Goal: Communication & Community: Answer question/provide support

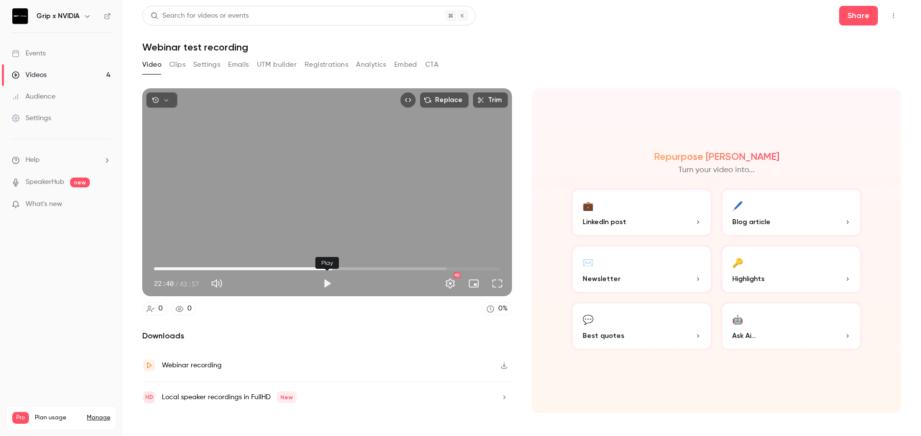
click at [328, 284] on button "Play" at bounding box center [327, 284] width 20 height 20
click at [328, 284] on button "Pause" at bounding box center [327, 284] width 20 height 20
click at [331, 321] on div "Replace Trim 22:43 22:43 / 43:57 HD 0 0 0 % Downloads Webinar recording Local s…" at bounding box center [327, 250] width 370 height 325
drag, startPoint x: 327, startPoint y: 266, endPoint x: 182, endPoint y: 265, distance: 144.7
click at [185, 267] on span "22:43" at bounding box center [327, 269] width 346 height 16
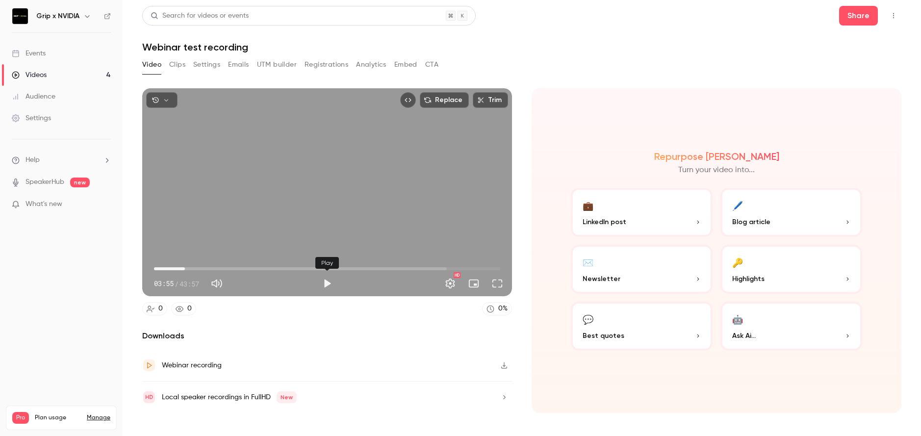
click at [324, 285] on button "Play" at bounding box center [327, 284] width 20 height 20
click at [325, 285] on button "Pause" at bounding box center [327, 284] width 20 height 20
type input "*****"
click at [326, 314] on div "0 0 0 %" at bounding box center [327, 308] width 370 height 13
click at [895, 11] on button "Top Bar Actions" at bounding box center [894, 16] width 16 height 16
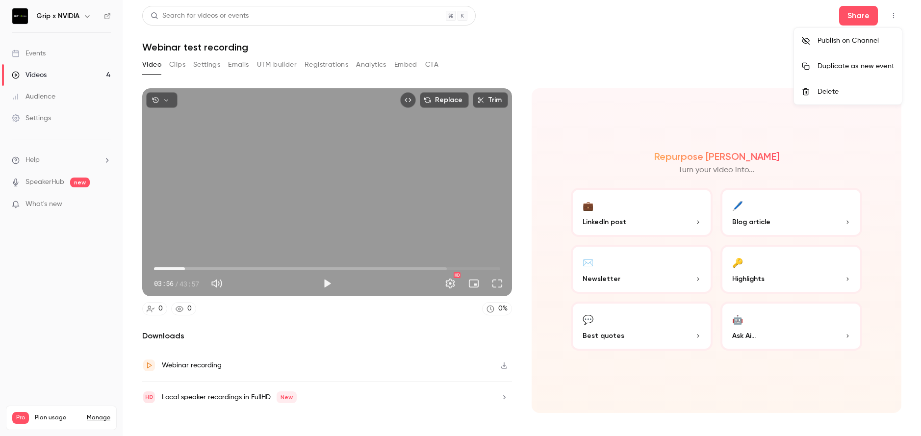
click at [895, 11] on div at bounding box center [460, 218] width 921 height 436
click at [895, 11] on button "Top Bar Actions" at bounding box center [894, 16] width 16 height 16
click at [895, 11] on div at bounding box center [460, 218] width 921 height 436
click at [856, 15] on button "Share" at bounding box center [858, 16] width 39 height 20
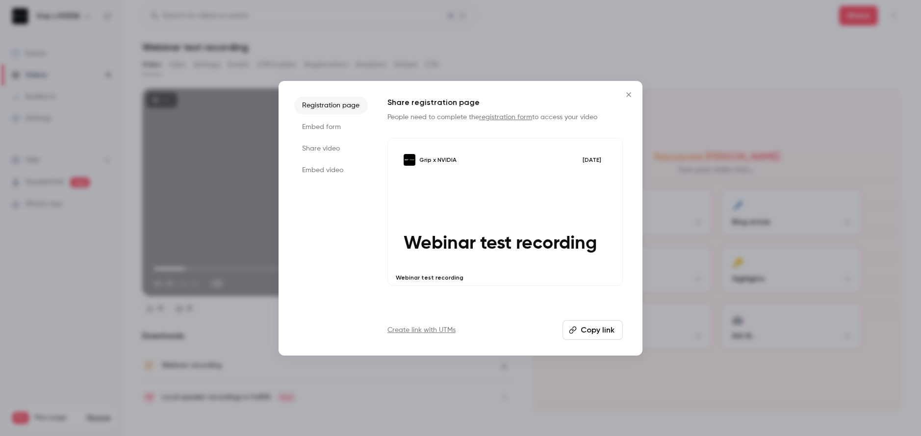
click at [584, 330] on button "Copy link" at bounding box center [593, 330] width 60 height 20
click at [631, 91] on icon "Close" at bounding box center [629, 95] width 12 height 8
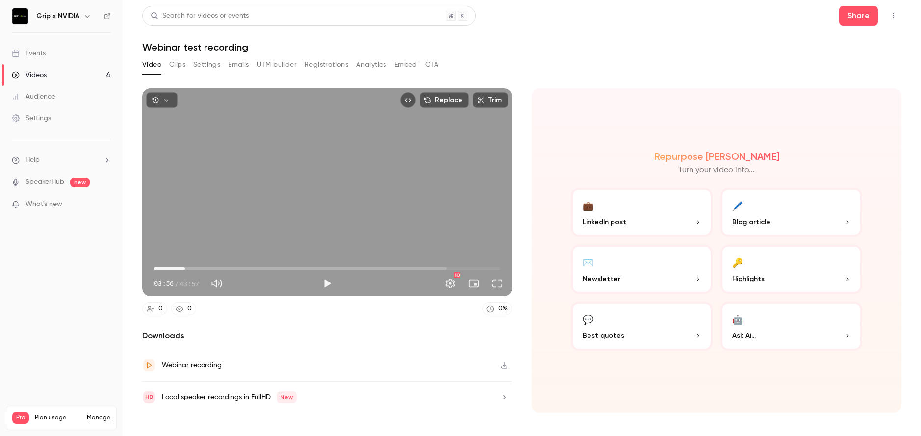
click at [204, 363] on div "Webinar recording" at bounding box center [192, 366] width 60 height 12
click at [221, 398] on div "Local speaker recordings in FullHD New" at bounding box center [229, 397] width 135 height 12
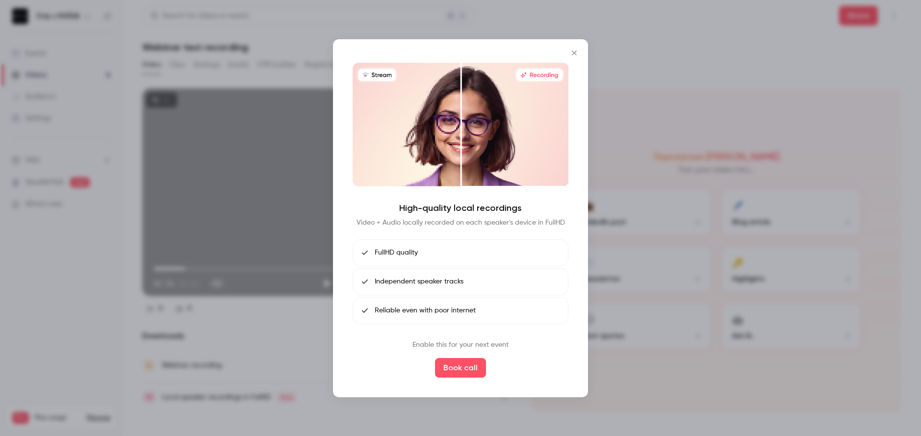
click at [474, 286] on li "Independent speaker tracks" at bounding box center [461, 281] width 216 height 27
click at [479, 313] on li "Reliable even with poor internet" at bounding box center [461, 310] width 216 height 27
click at [573, 55] on icon "Close" at bounding box center [575, 53] width 12 height 8
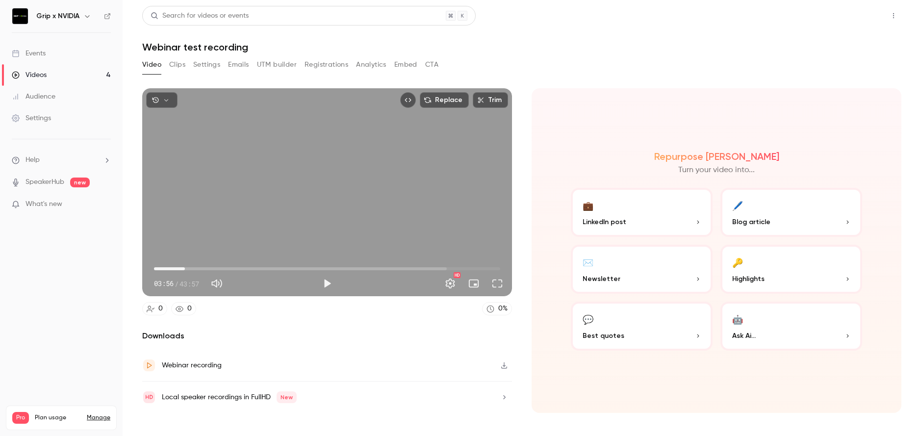
click at [862, 13] on button "Share" at bounding box center [858, 16] width 39 height 20
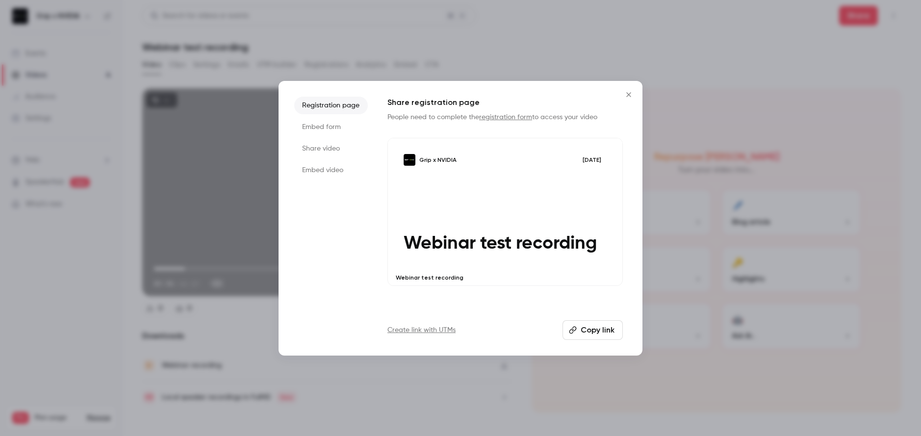
click at [586, 334] on button "Copy link" at bounding box center [593, 330] width 60 height 20
click at [628, 93] on icon "Close" at bounding box center [629, 95] width 12 height 8
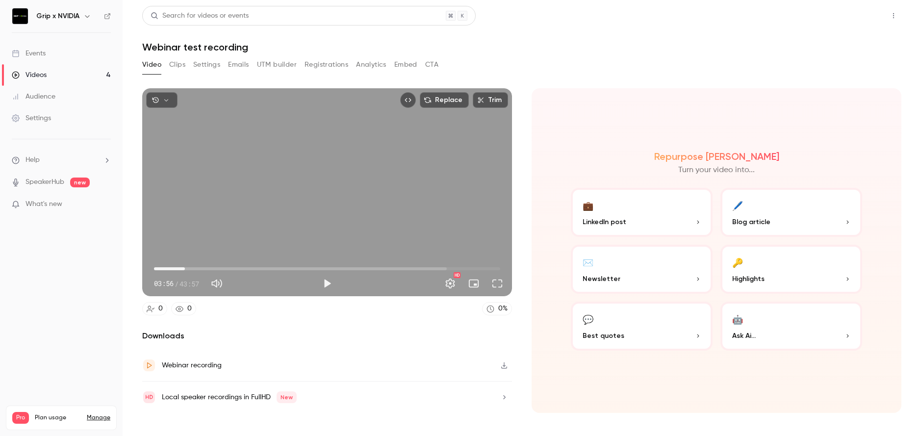
click at [852, 13] on button "Share" at bounding box center [858, 16] width 39 height 20
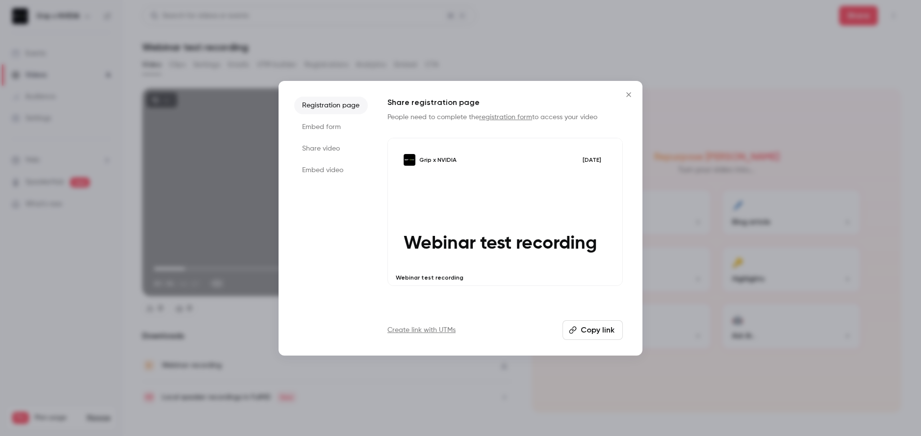
click at [600, 332] on button "Copy link" at bounding box center [593, 330] width 60 height 20
click at [626, 97] on icon "Close" at bounding box center [629, 95] width 12 height 8
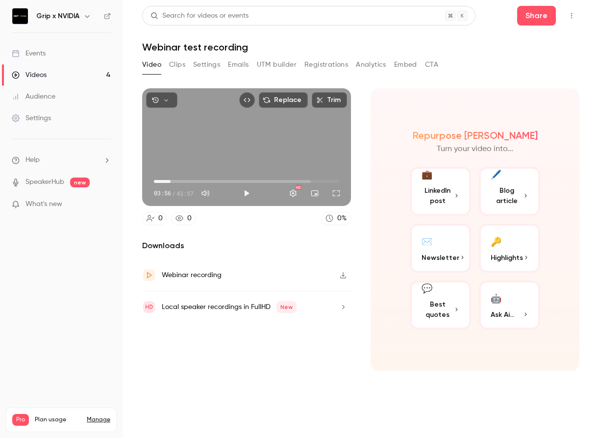
click at [189, 64] on div "Video Clips Settings Emails UTM builder Registrations Analytics Embed CTA" at bounding box center [290, 65] width 296 height 16
click at [183, 64] on button "Clips" at bounding box center [177, 65] width 16 height 16
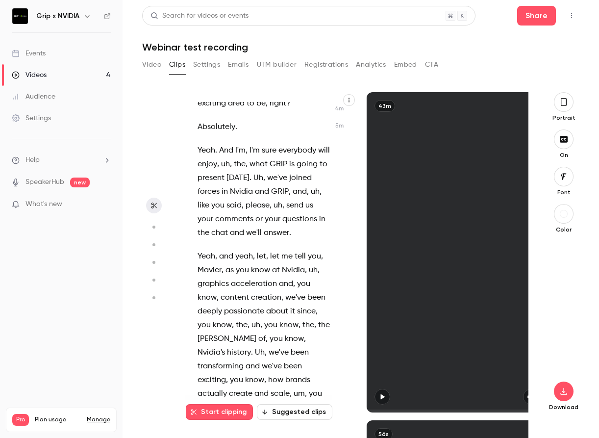
scroll to position [1842, 0]
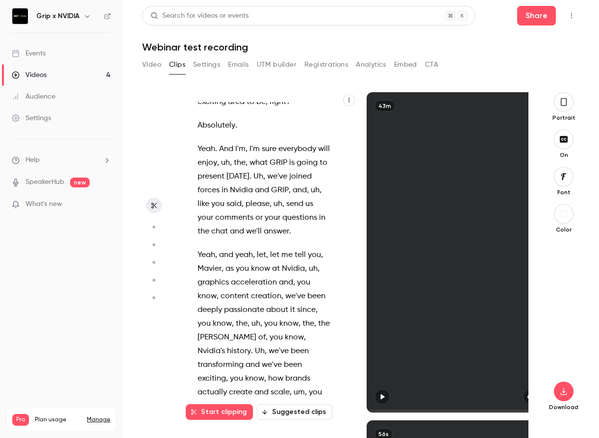
click at [216, 65] on button "Settings" at bounding box center [206, 65] width 27 height 16
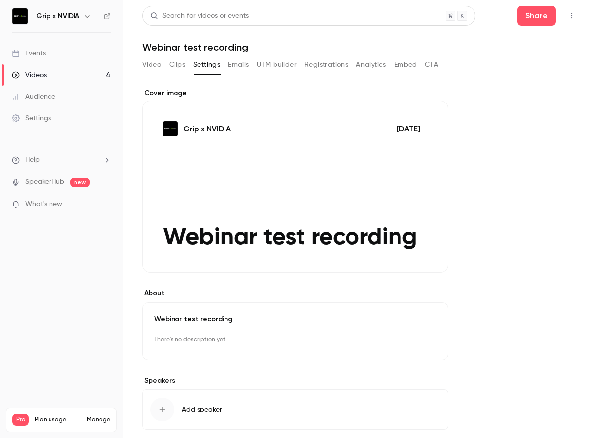
click at [172, 70] on button "Clips" at bounding box center [177, 65] width 16 height 16
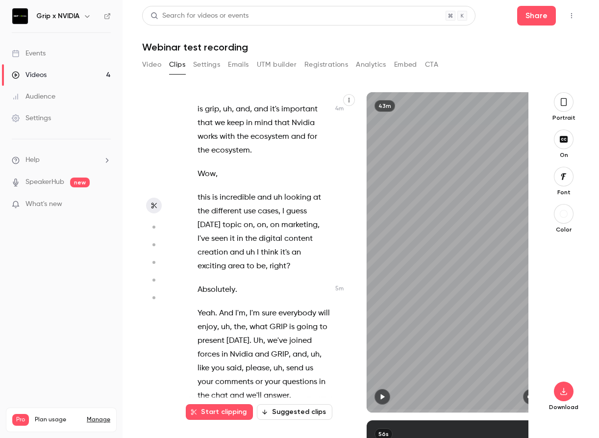
scroll to position [1683, 0]
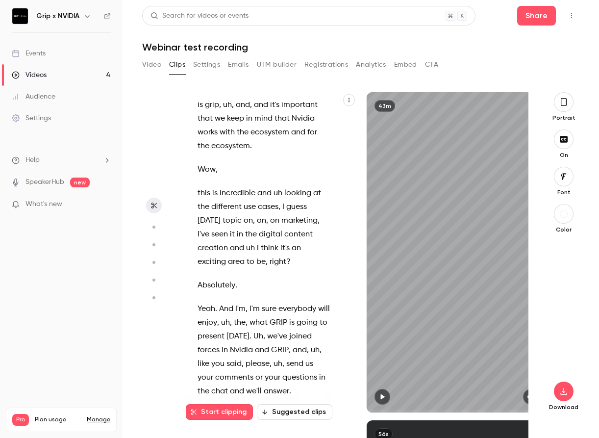
click at [260, 230] on p "this is incredible and uh looking at the different use cases , I guess [DATE] t…" at bounding box center [264, 227] width 132 height 82
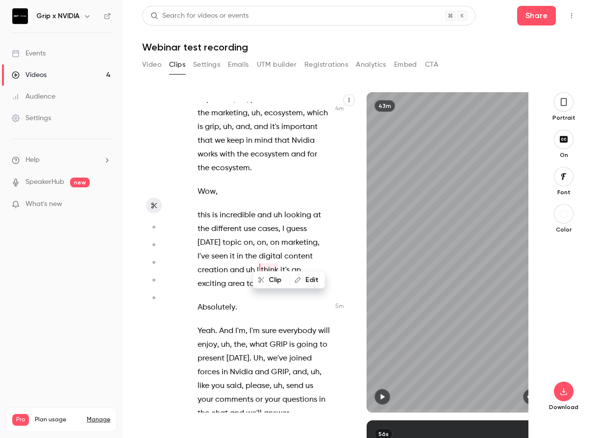
scroll to position [1659, 0]
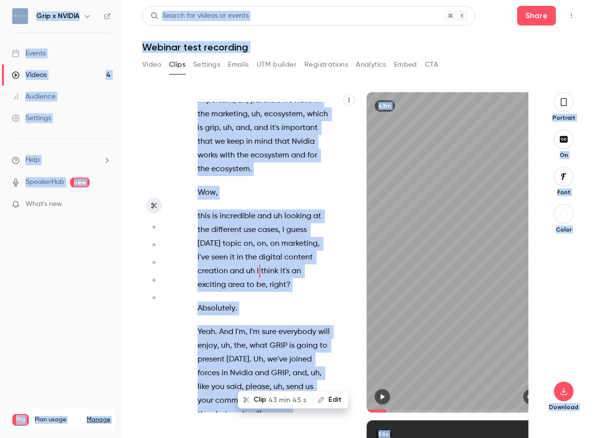
click at [260, 237] on span "on" at bounding box center [261, 244] width 9 height 14
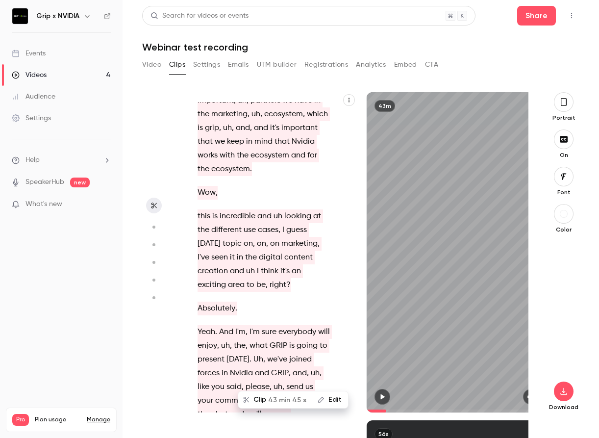
type input "*"
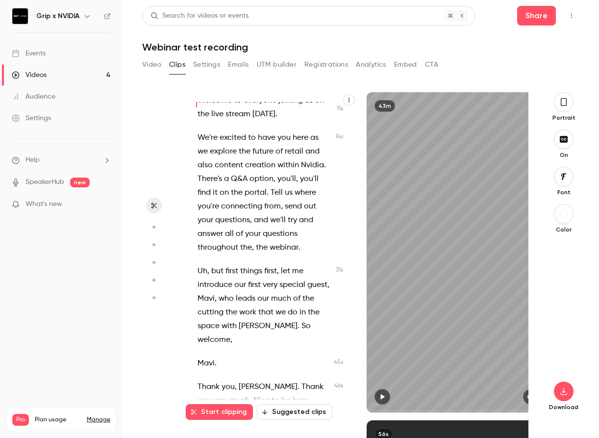
scroll to position [0, 0]
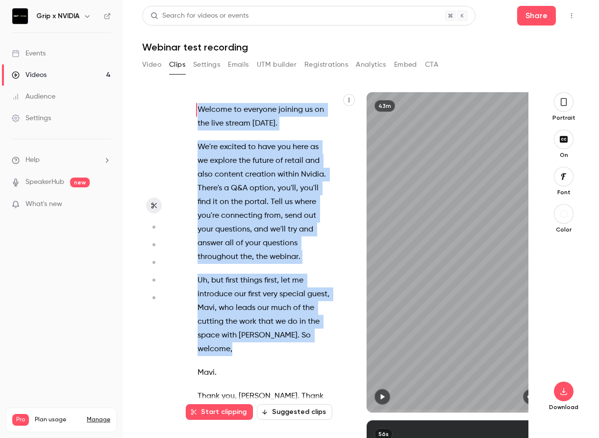
drag, startPoint x: 198, startPoint y: 107, endPoint x: 332, endPoint y: 344, distance: 272.6
click at [332, 344] on div "Welcome to everyone joining us on the live stream [DATE] . We're excited to hav…" at bounding box center [268, 257] width 167 height 311
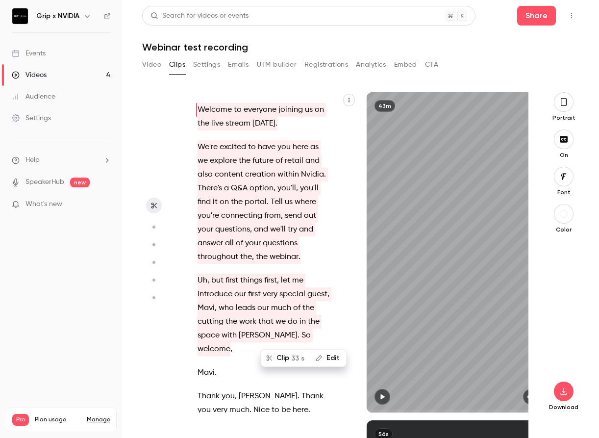
click at [224, 115] on span "Welcome" at bounding box center [215, 110] width 34 height 14
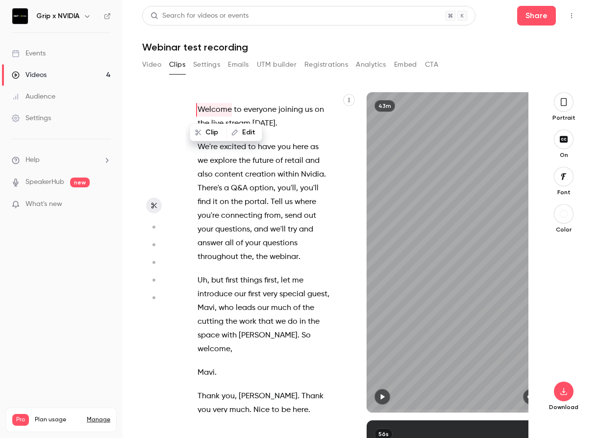
click at [194, 106] on div "Welcome to everyone joining us on the live stream [DATE] . We're excited to hav…" at bounding box center [268, 257] width 167 height 311
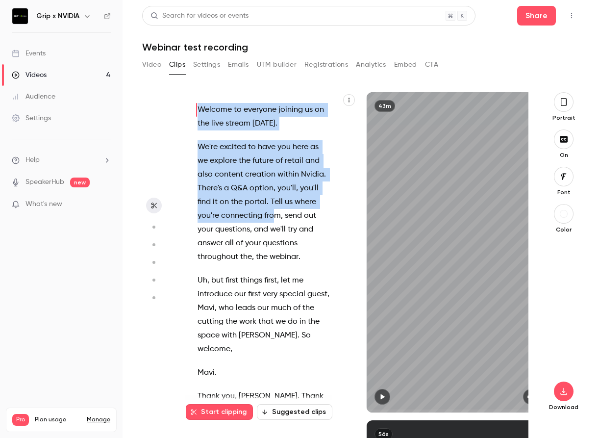
drag, startPoint x: 198, startPoint y: 107, endPoint x: 271, endPoint y: 220, distance: 134.2
click at [271, 220] on div "Welcome to everyone joining us on the live stream [DATE] . We're excited to hav…" at bounding box center [268, 257] width 167 height 311
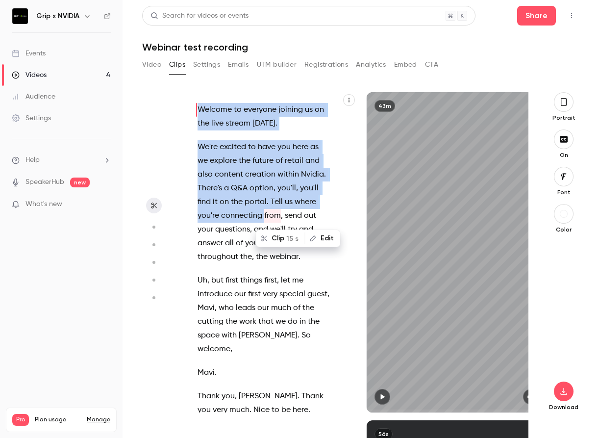
click at [276, 141] on span at bounding box center [277, 147] width 2 height 14
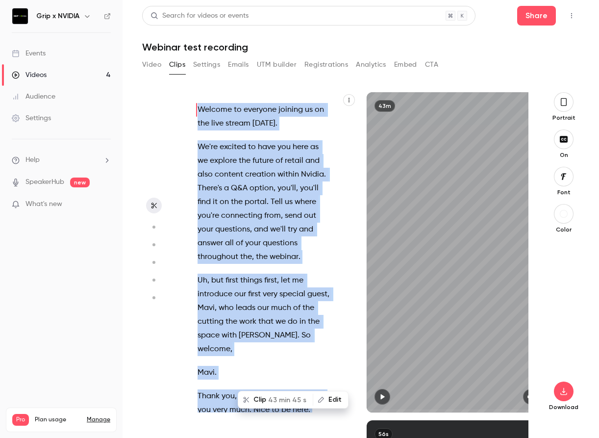
click at [158, 62] on button "Video" at bounding box center [151, 65] width 19 height 16
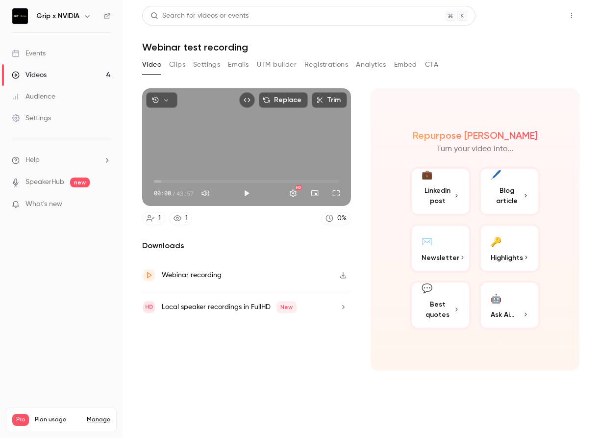
click at [535, 15] on button "Share" at bounding box center [537, 16] width 39 height 20
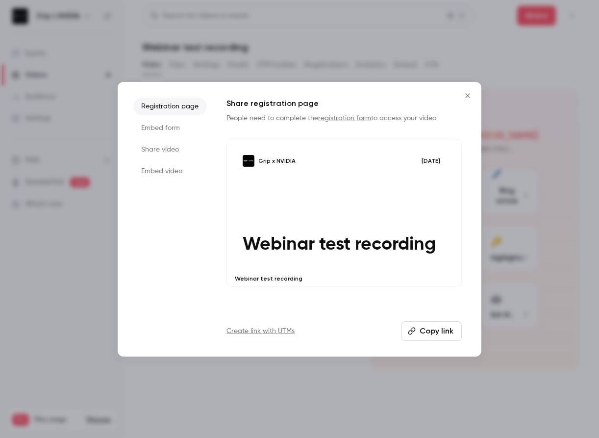
click at [422, 332] on button "Copy link" at bounding box center [432, 331] width 60 height 20
click at [175, 150] on li "Share video" at bounding box center [170, 150] width 74 height 18
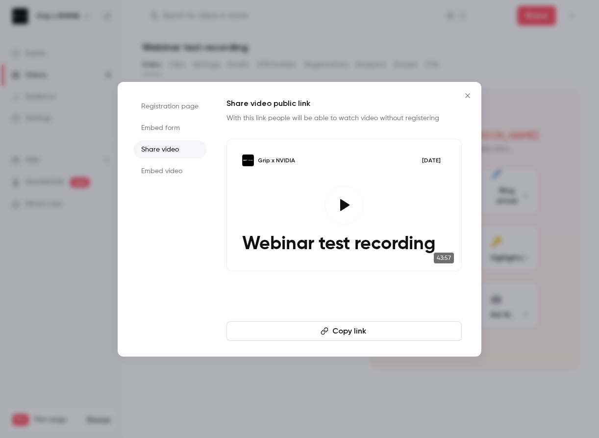
click at [347, 331] on button "Copy link" at bounding box center [344, 331] width 235 height 20
click at [467, 95] on icon "Close" at bounding box center [468, 96] width 12 height 8
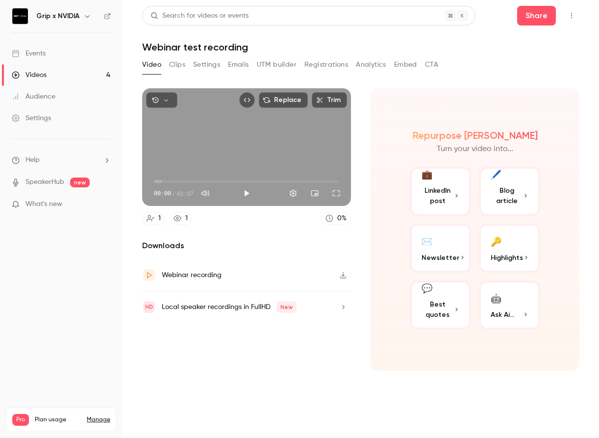
click at [46, 79] on div "Videos" at bounding box center [29, 75] width 35 height 10
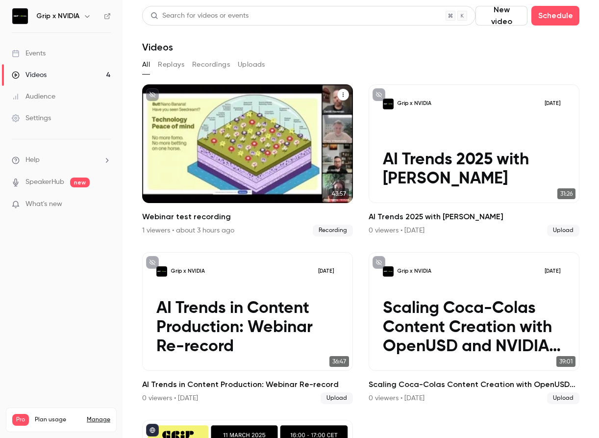
click at [269, 138] on div "Grip x NVIDIA [DATE] Webinar test recording" at bounding box center [247, 143] width 211 height 119
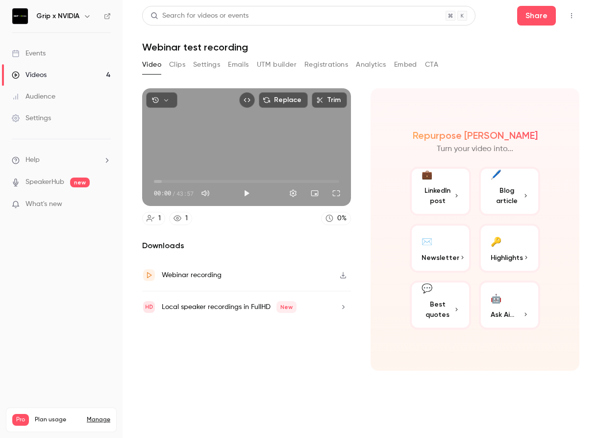
click at [343, 276] on icon "button" at bounding box center [343, 275] width 8 height 7
click at [191, 364] on div "Downloads Webinar recording Local speaker recordings in FullHD New" at bounding box center [246, 305] width 209 height 131
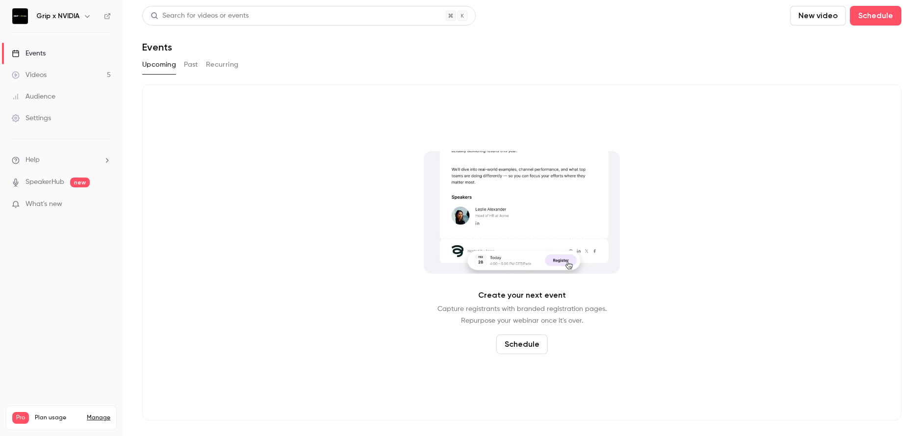
click at [50, 159] on li "Help" at bounding box center [61, 160] width 99 height 10
click at [168, 151] on link "Talk to us" at bounding box center [180, 149] width 107 height 26
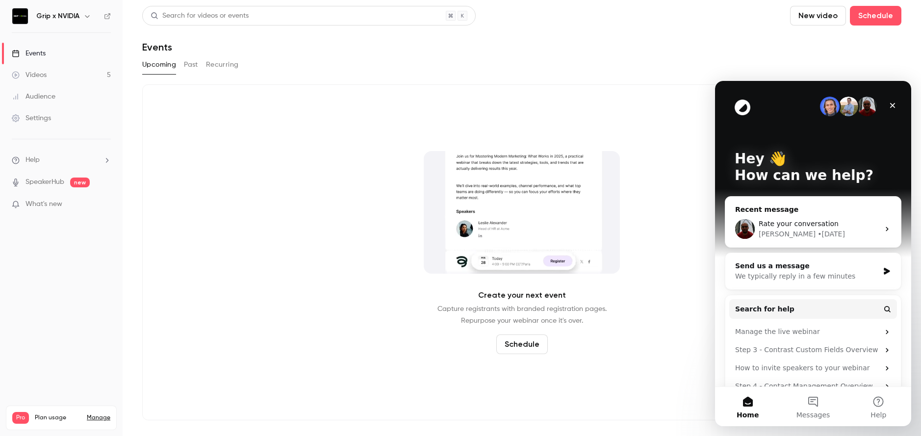
click at [834, 227] on div "Rate your conversation" at bounding box center [819, 224] width 121 height 10
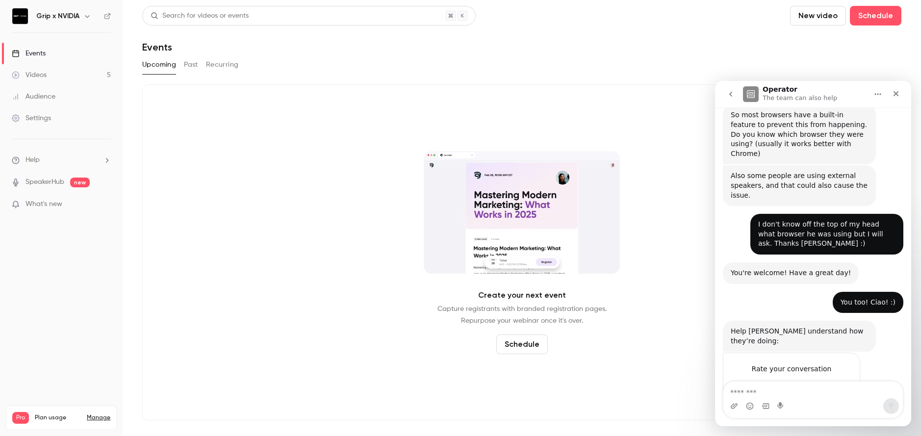
scroll to position [476, 0]
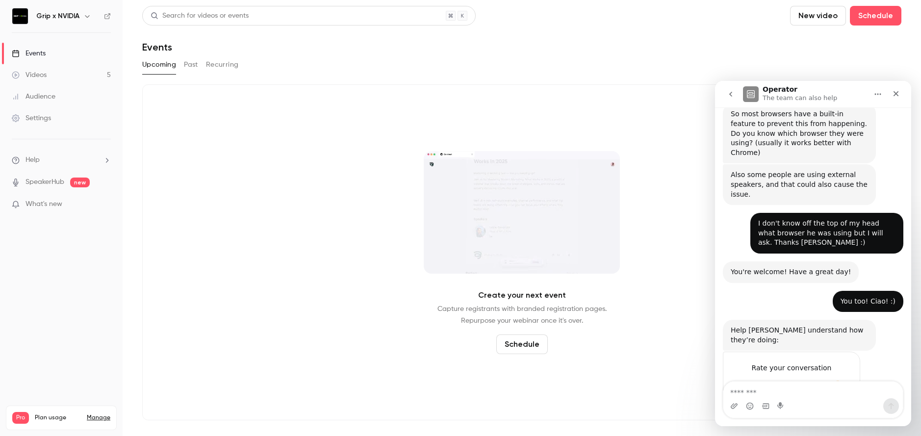
click at [731, 94] on icon "go back" at bounding box center [731, 94] width 8 height 8
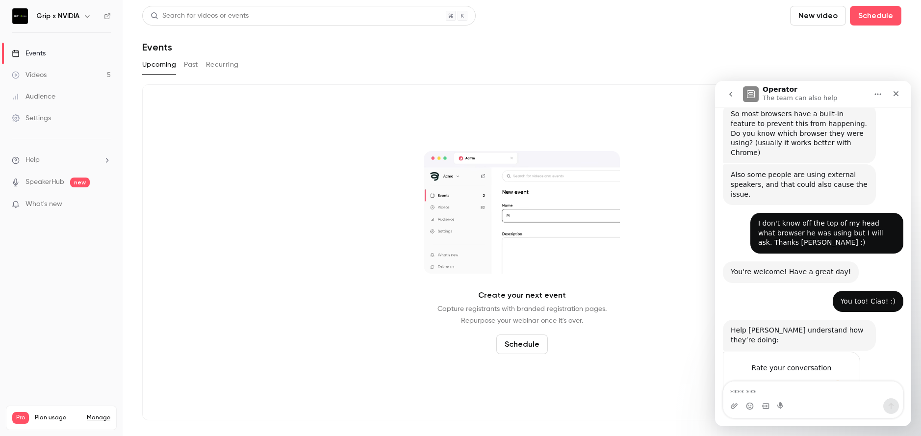
scroll to position [0, 0]
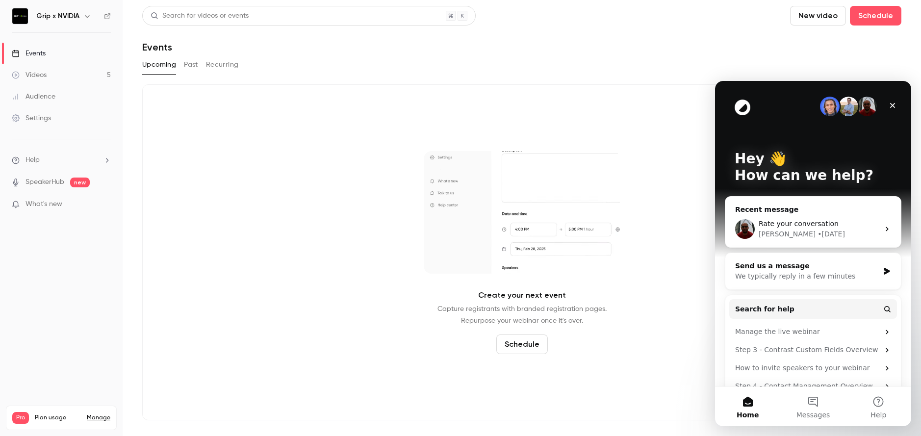
click at [790, 270] on div "Send us a message" at bounding box center [807, 266] width 144 height 10
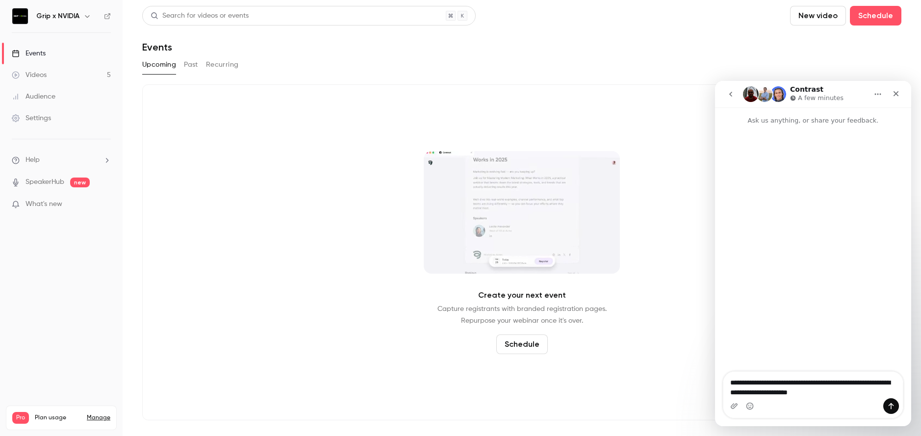
type textarea "**********"
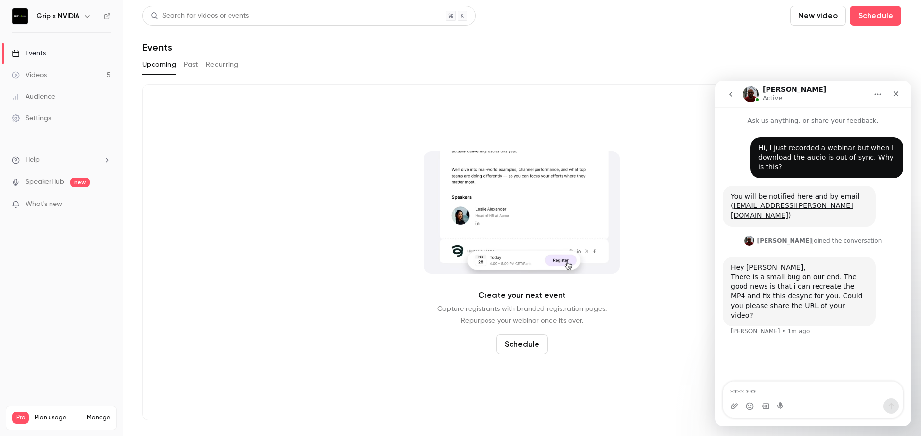
click at [793, 388] on textarea "Message…" at bounding box center [814, 390] width 180 height 17
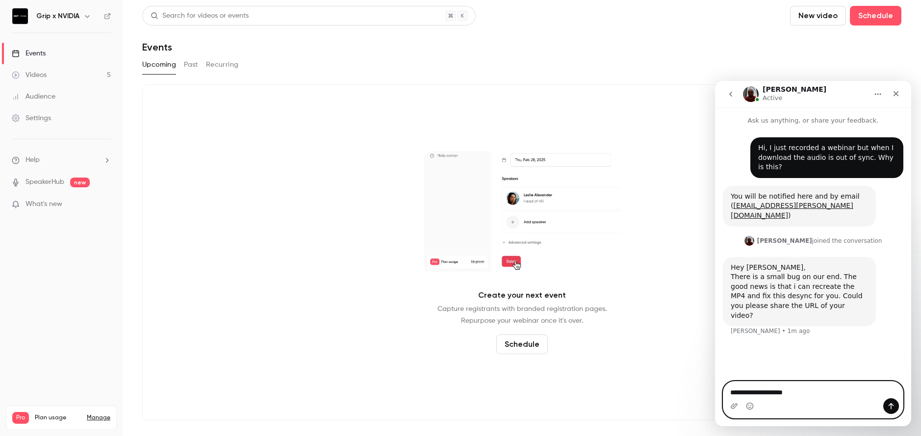
paste textarea "**********"
type textarea "**********"
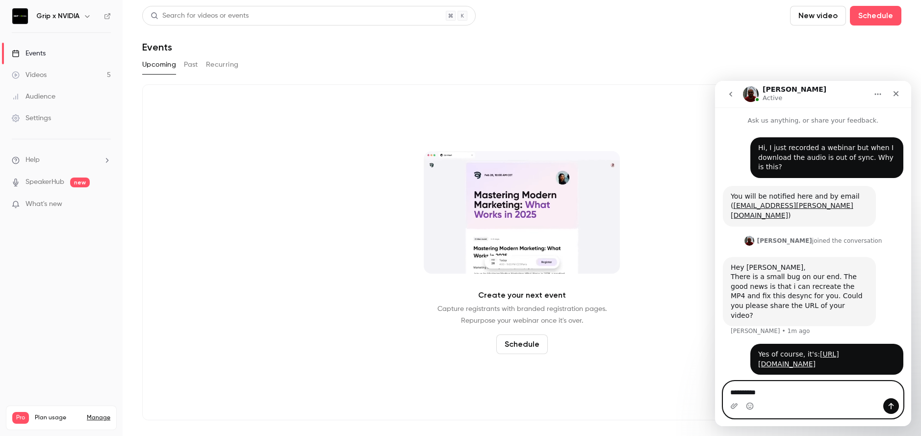
type textarea "**********"
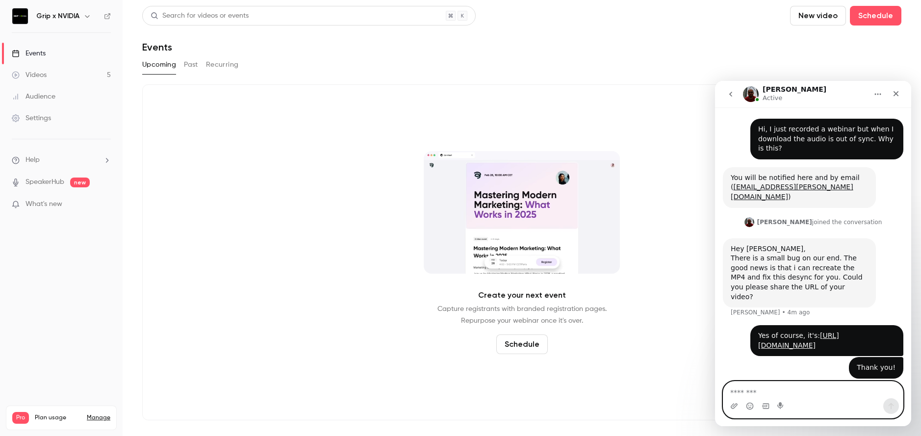
scroll to position [17, 0]
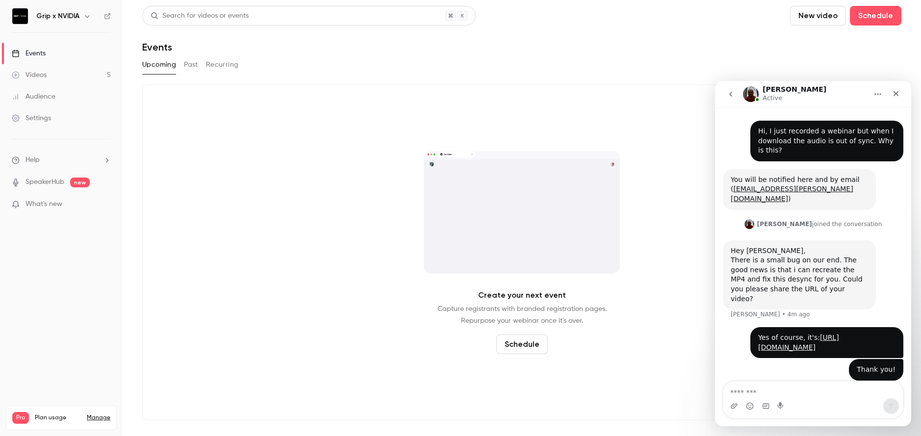
click at [840, 375] on div "Thank you! • 2m ago" at bounding box center [813, 375] width 181 height 33
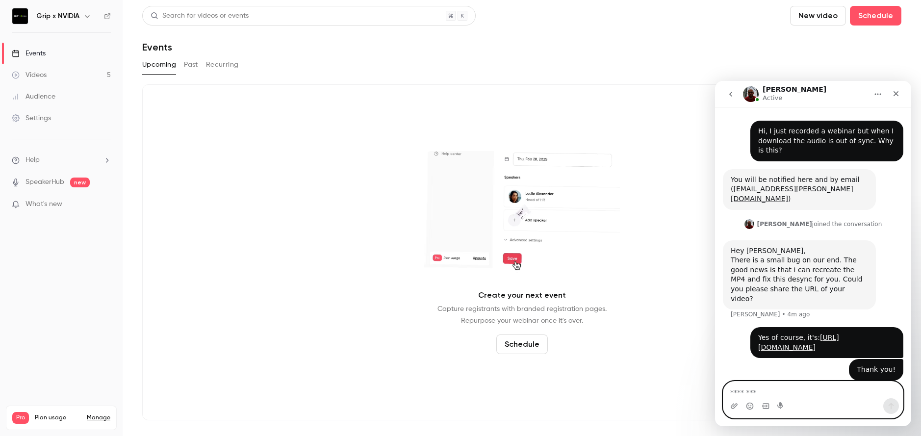
click at [798, 394] on textarea "Message…" at bounding box center [814, 390] width 180 height 17
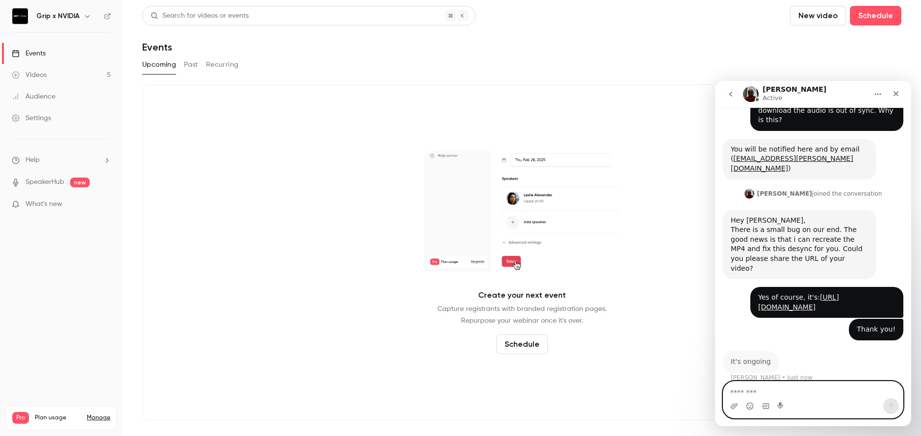
scroll to position [46, 0]
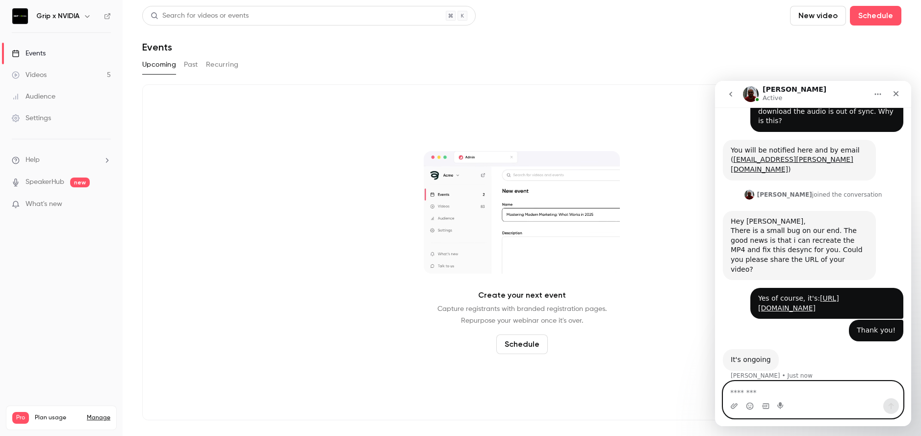
click at [777, 391] on textarea "Message…" at bounding box center [814, 390] width 180 height 17
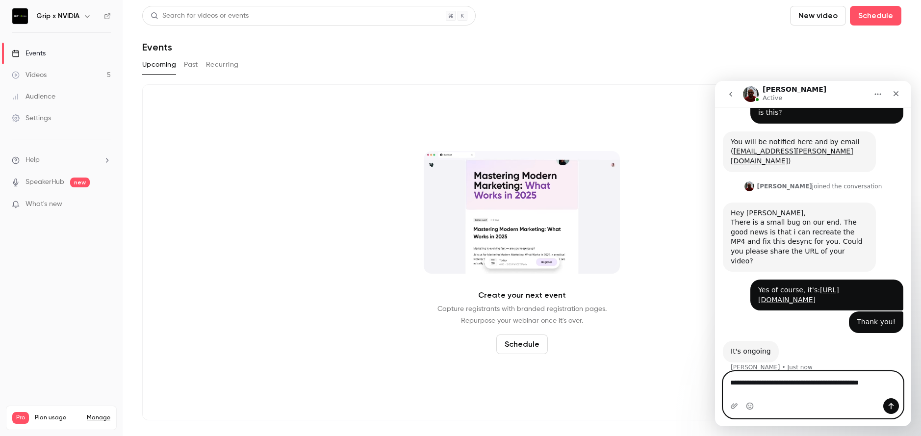
scroll to position [56, 0]
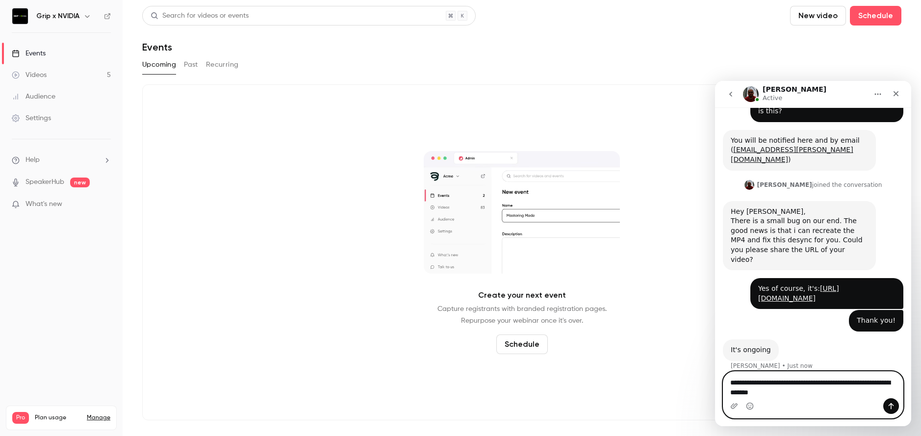
type textarea "**********"
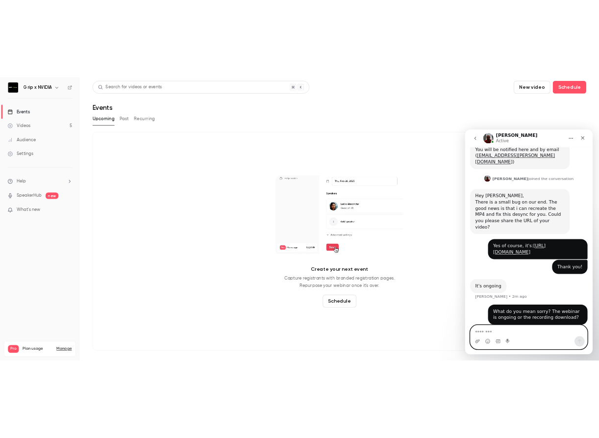
scroll to position [85, 0]
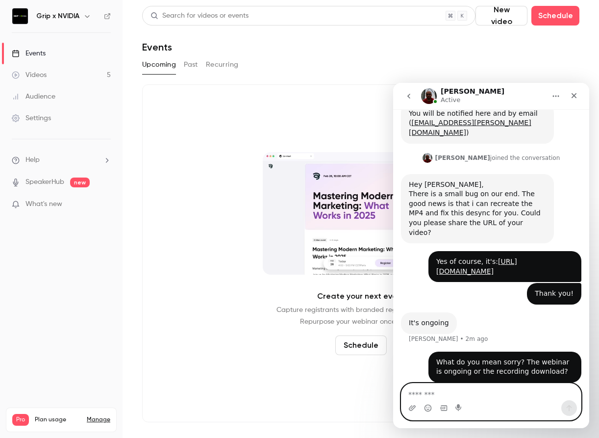
click at [438, 395] on textarea "Message…" at bounding box center [492, 392] width 180 height 17
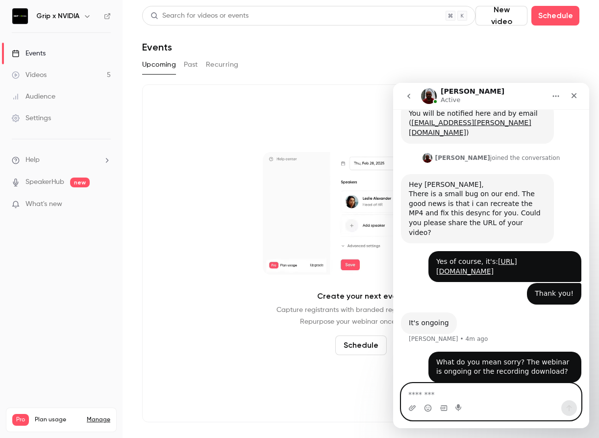
click at [436, 396] on textarea "Message…" at bounding box center [492, 392] width 180 height 17
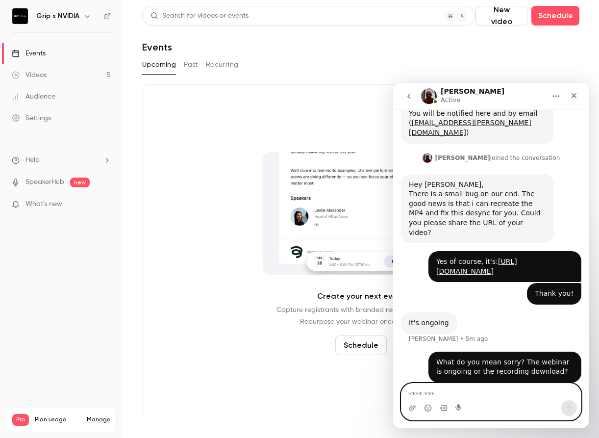
click at [459, 394] on textarea "Message…" at bounding box center [492, 392] width 180 height 17
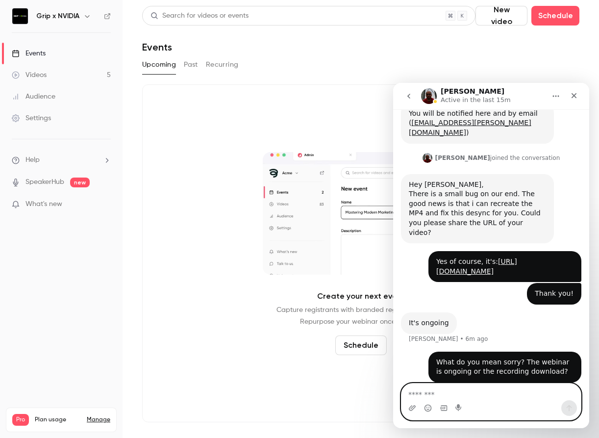
click at [439, 399] on textarea "Message…" at bounding box center [492, 392] width 180 height 17
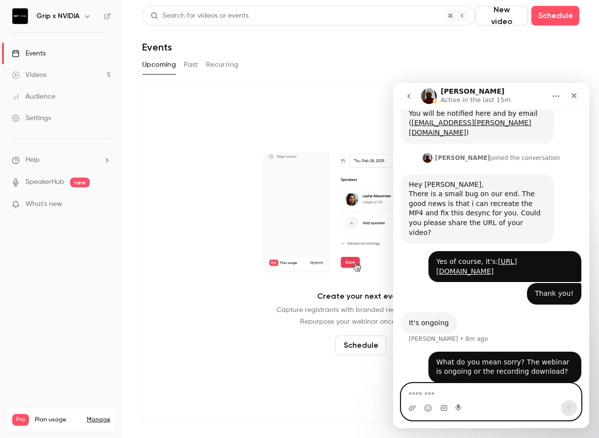
click at [421, 398] on textarea "Message…" at bounding box center [492, 392] width 180 height 17
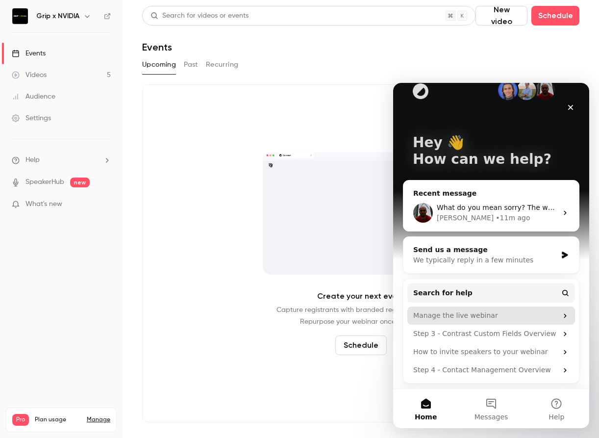
scroll to position [0, 0]
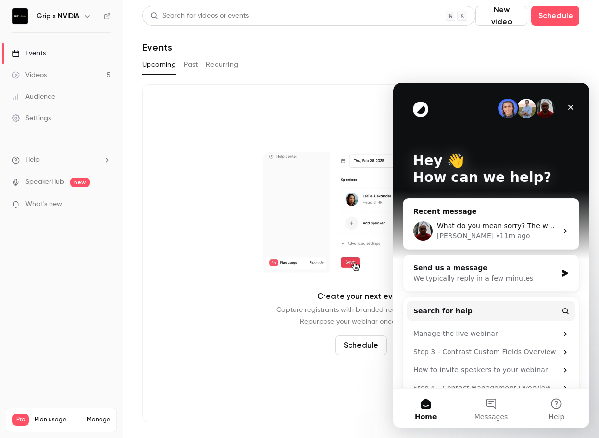
click at [539, 228] on span "What do you mean sorry? The webinar is ongoing or the recording download?" at bounding box center [570, 226] width 267 height 8
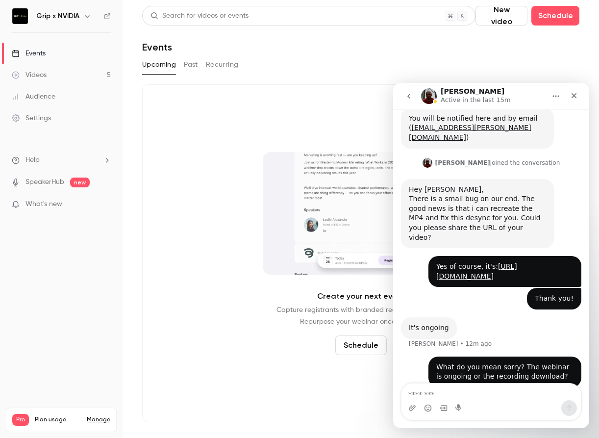
scroll to position [85, 0]
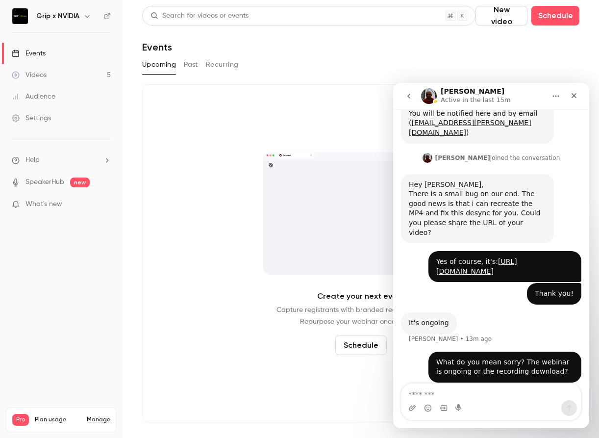
click at [440, 394] on textarea "Message…" at bounding box center [492, 392] width 180 height 17
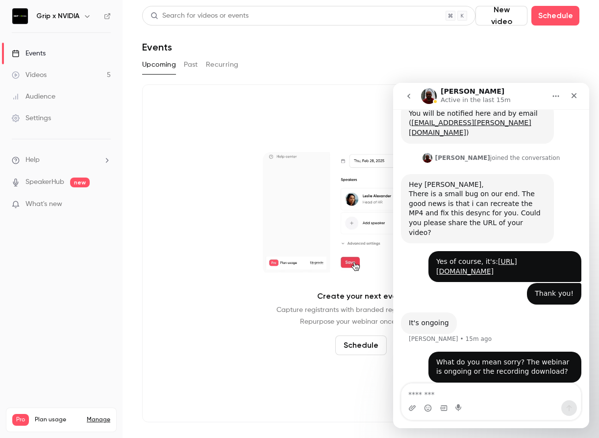
click at [432, 386] on textarea "Message…" at bounding box center [492, 392] width 180 height 17
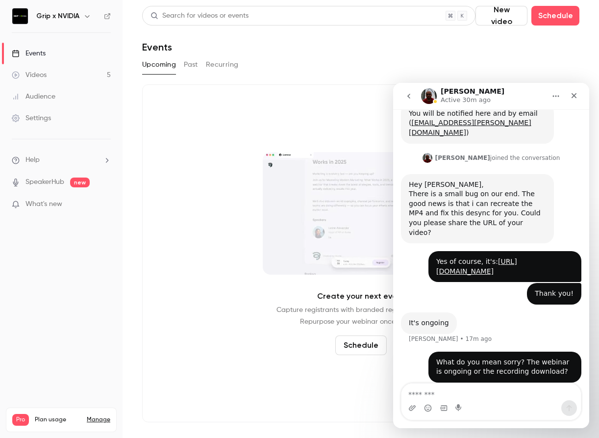
click at [562, 163] on div "Salim joined the conversation 4:39 pm" at bounding box center [491, 163] width 181 height 23
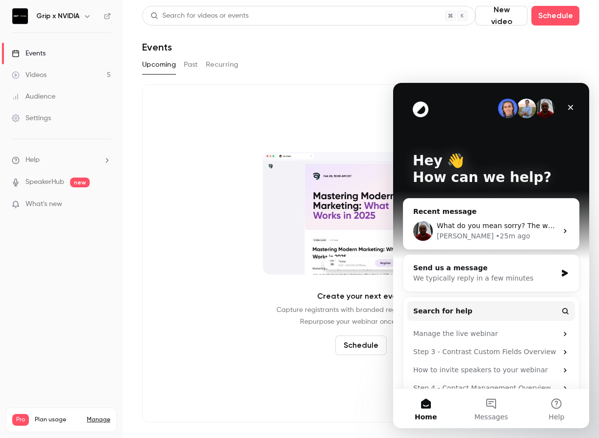
click at [507, 223] on span "What do you mean sorry? The webinar is ongoing or the recording download?" at bounding box center [570, 226] width 267 height 8
click at [523, 231] on div "What do you mean sorry? The webinar is ongoing or the recording download?" at bounding box center [497, 226] width 121 height 10
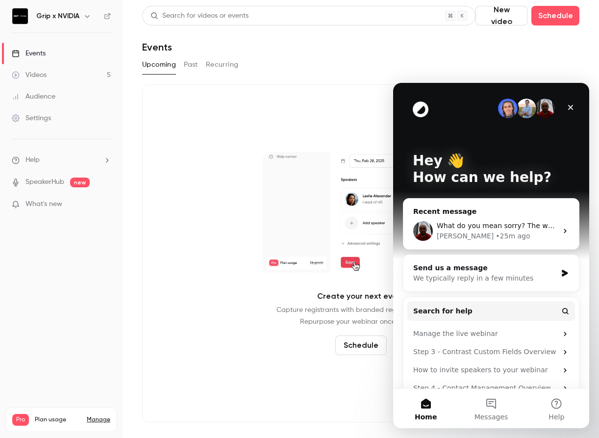
click at [566, 231] on icon "Intercom messenger" at bounding box center [565, 231] width 2 height 4
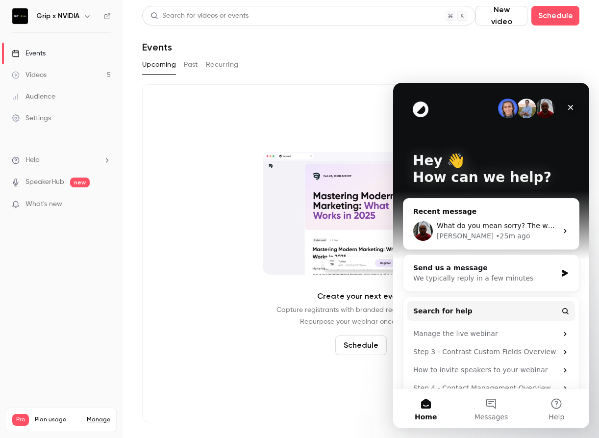
click at [521, 228] on span "What do you mean sorry? The webinar is ongoing or the recording download?" at bounding box center [570, 226] width 267 height 8
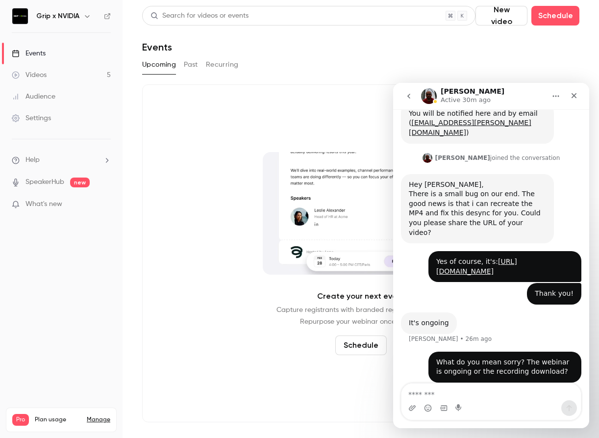
click at [473, 393] on textarea "Message…" at bounding box center [492, 392] width 180 height 17
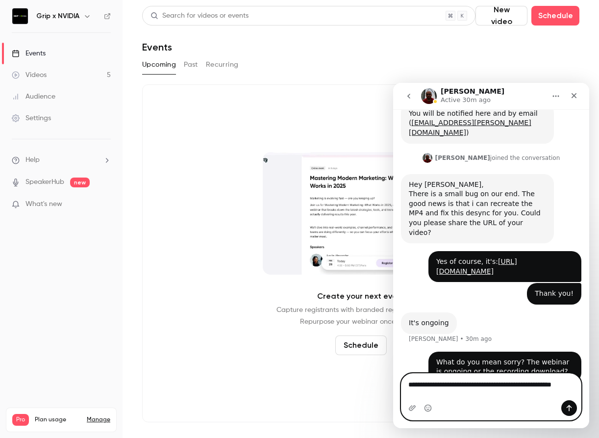
scroll to position [95, 0]
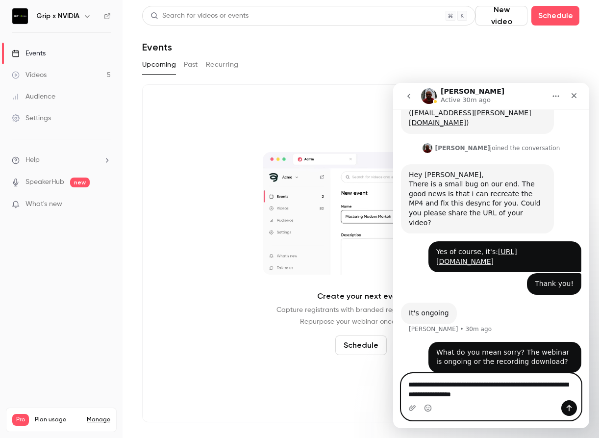
type textarea "**********"
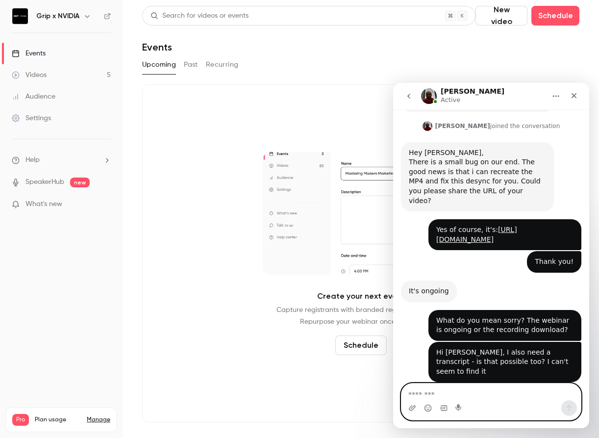
scroll to position [146, 0]
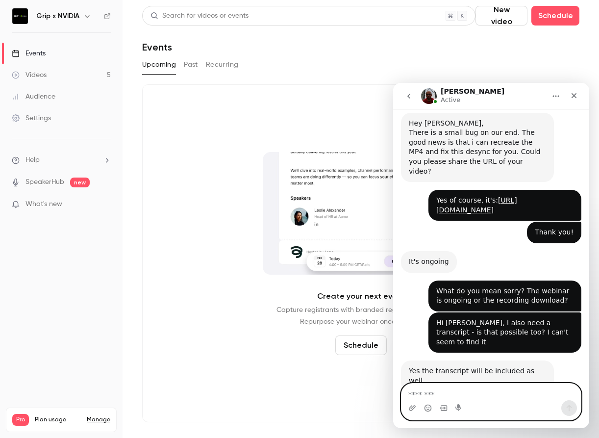
click at [488, 390] on textarea "Message…" at bounding box center [492, 392] width 180 height 17
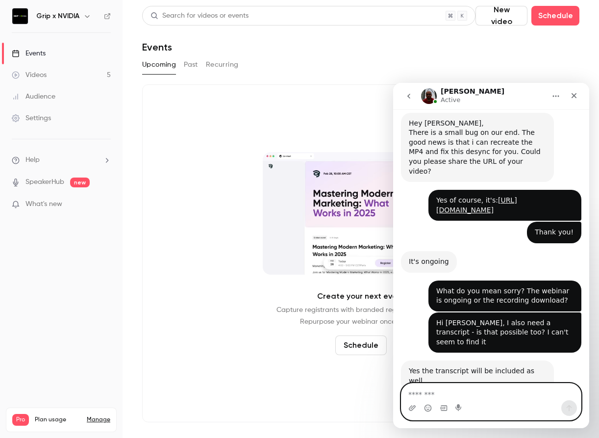
click at [430, 400] on textarea "Message…" at bounding box center [492, 392] width 180 height 17
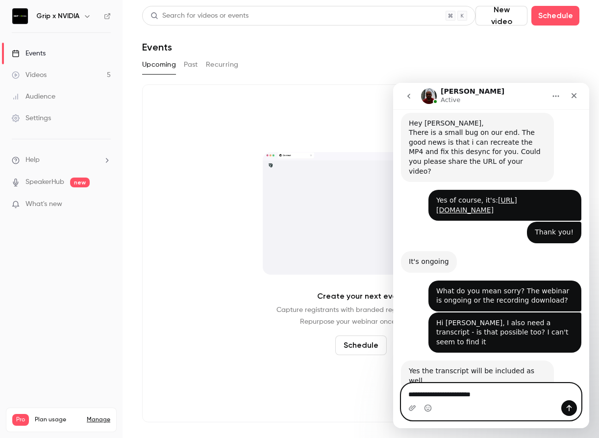
type textarea "**********"
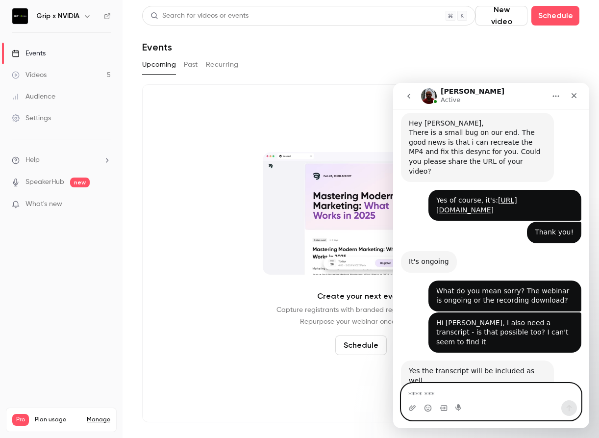
scroll to position [175, 0]
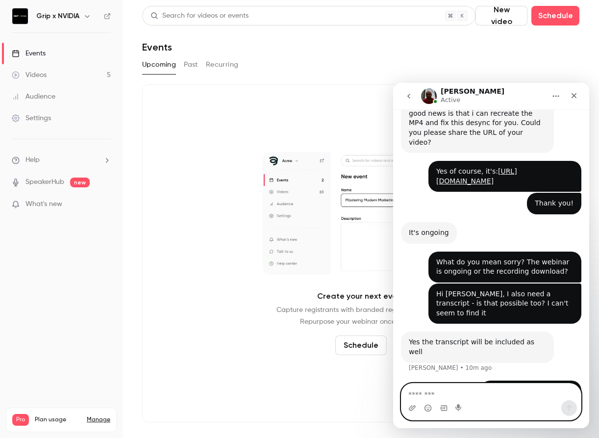
click at [439, 393] on textarea "Message…" at bounding box center [492, 392] width 180 height 17
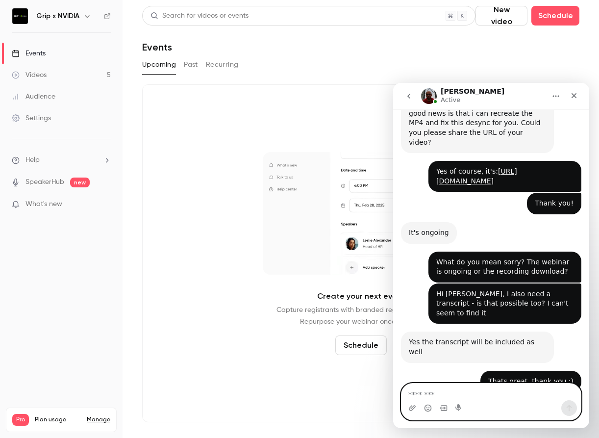
scroll to position [224, 0]
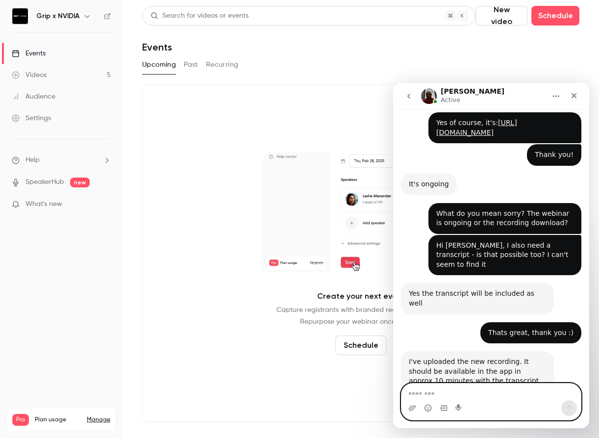
click at [444, 390] on textarea "Message…" at bounding box center [492, 392] width 180 height 17
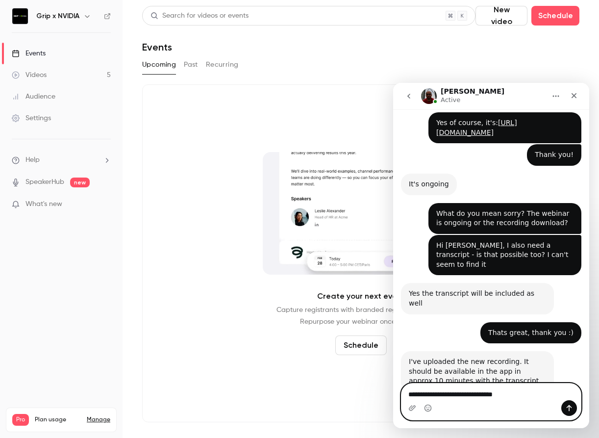
type textarea "**********"
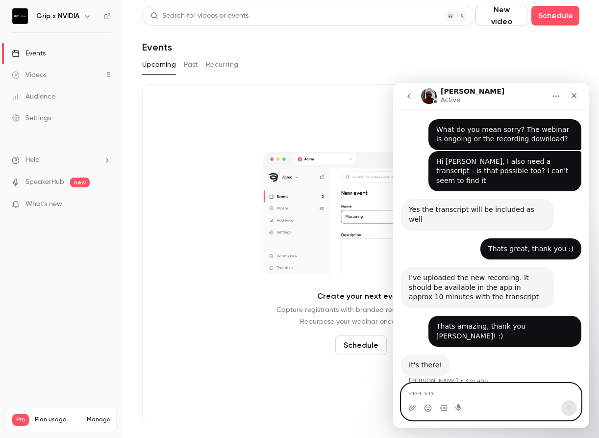
scroll to position [282, 0]
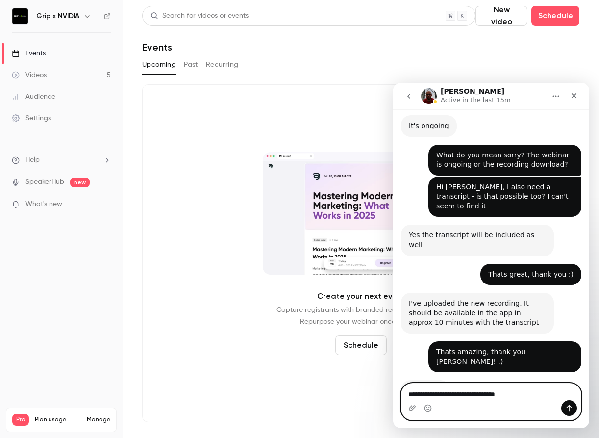
type textarea "**********"
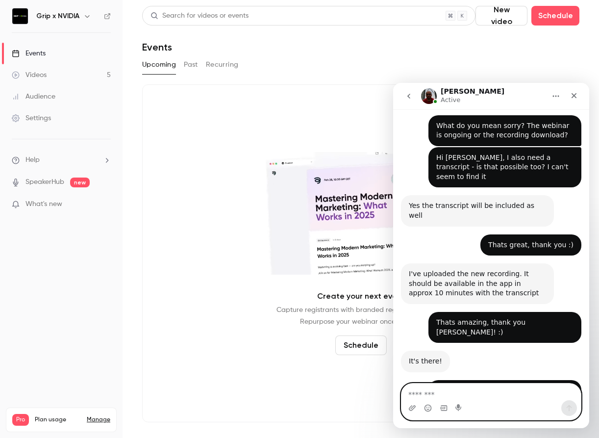
scroll to position [340, 0]
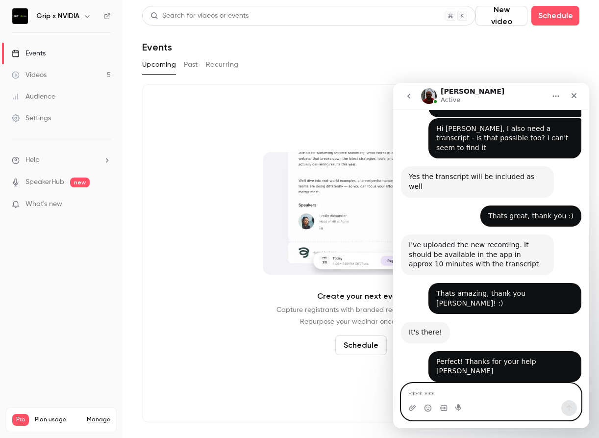
type textarea "*"
